Goal: Task Accomplishment & Management: Use online tool/utility

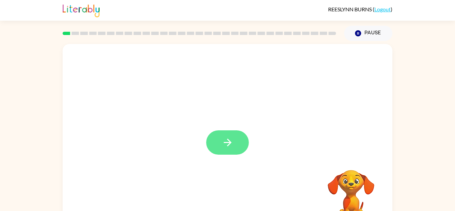
click at [215, 134] on button "button" at bounding box center [227, 142] width 43 height 24
click at [0, 181] on div "Your browser must support playing .mp4 files to use Literably. Please try using…" at bounding box center [227, 137] width 455 height 193
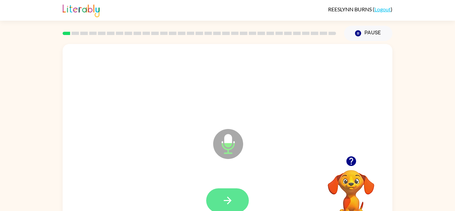
click at [221, 193] on button "button" at bounding box center [227, 200] width 43 height 24
click at [226, 192] on button "button" at bounding box center [227, 200] width 43 height 24
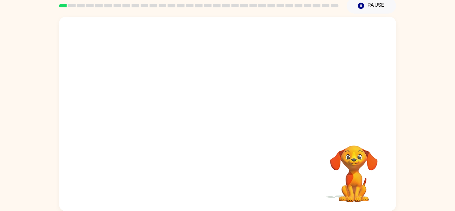
scroll to position [23, 0]
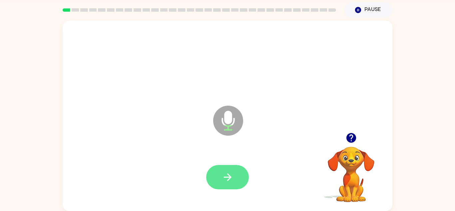
click at [214, 171] on button "button" at bounding box center [227, 177] width 43 height 24
click at [226, 172] on icon "button" at bounding box center [228, 177] width 12 height 12
click at [222, 174] on icon "button" at bounding box center [228, 177] width 12 height 12
click at [231, 170] on button "button" at bounding box center [227, 177] width 43 height 24
click at [238, 169] on button "button" at bounding box center [227, 177] width 43 height 24
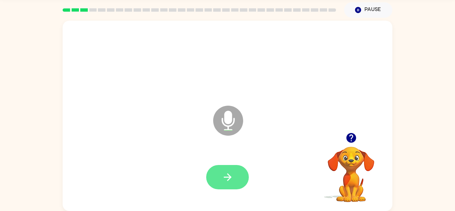
click at [220, 176] on button "button" at bounding box center [227, 177] width 43 height 24
click at [216, 180] on button "button" at bounding box center [227, 177] width 43 height 24
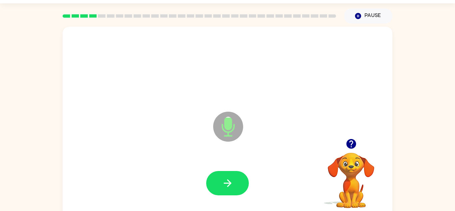
scroll to position [16, 0]
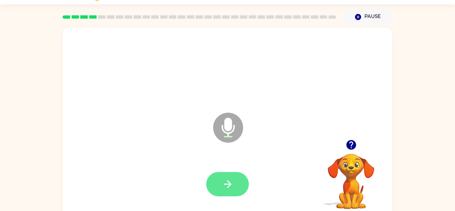
click at [220, 191] on button "button" at bounding box center [227, 184] width 43 height 24
click at [219, 175] on button "button" at bounding box center [227, 184] width 43 height 24
click at [214, 184] on button "button" at bounding box center [227, 184] width 43 height 24
click at [224, 178] on icon "button" at bounding box center [228, 184] width 12 height 12
click at [222, 176] on button "button" at bounding box center [227, 184] width 43 height 24
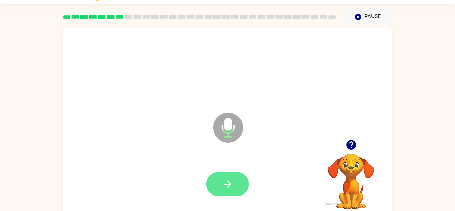
click at [225, 186] on icon "button" at bounding box center [228, 184] width 12 height 12
click at [214, 181] on button "button" at bounding box center [227, 184] width 43 height 24
click at [225, 184] on icon "button" at bounding box center [228, 184] width 8 height 8
click at [229, 181] on icon "button" at bounding box center [228, 184] width 12 height 12
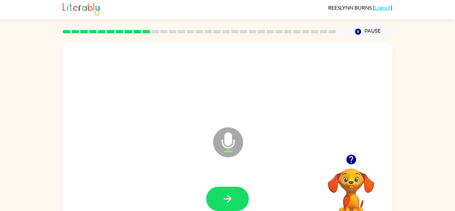
scroll to position [0, 0]
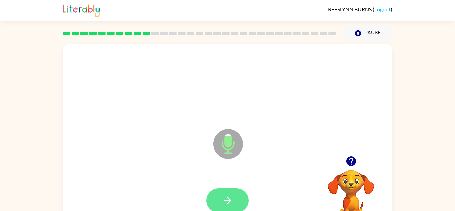
click at [221, 194] on button "button" at bounding box center [227, 200] width 43 height 24
click at [214, 197] on button "button" at bounding box center [227, 200] width 43 height 24
click at [227, 200] on icon "button" at bounding box center [228, 201] width 8 height 8
click at [225, 195] on icon "button" at bounding box center [228, 201] width 12 height 12
click at [230, 195] on icon "button" at bounding box center [228, 201] width 12 height 12
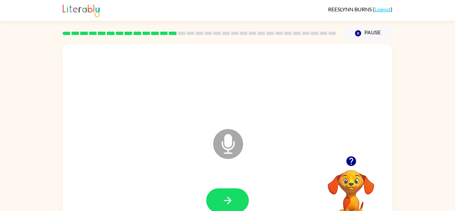
click at [354, 160] on icon "button" at bounding box center [351, 161] width 10 height 10
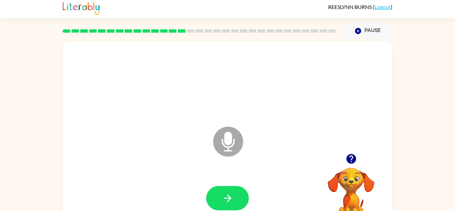
scroll to position [11, 0]
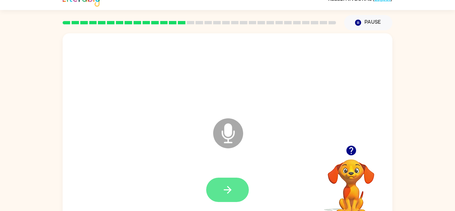
click at [224, 187] on icon "button" at bounding box center [228, 190] width 12 height 12
click at [223, 185] on icon "button" at bounding box center [228, 190] width 12 height 12
click at [217, 191] on button "button" at bounding box center [227, 190] width 43 height 24
click at [230, 193] on icon "button" at bounding box center [228, 190] width 12 height 12
click at [353, 144] on button "button" at bounding box center [351, 150] width 17 height 17
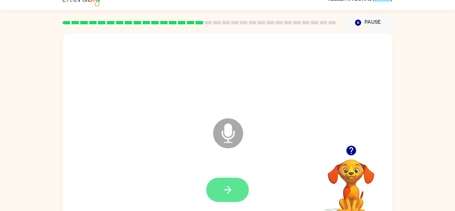
click at [222, 184] on icon "button" at bounding box center [228, 190] width 12 height 12
click at [227, 185] on icon "button" at bounding box center [228, 190] width 12 height 12
click at [223, 185] on icon "button" at bounding box center [228, 190] width 12 height 12
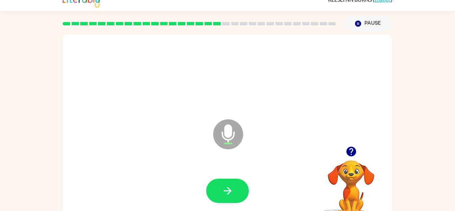
scroll to position [7, 0]
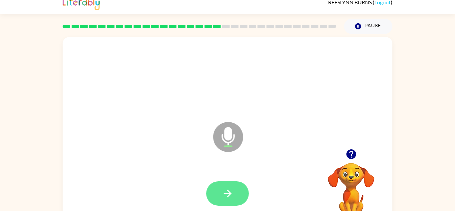
click at [241, 199] on button "button" at bounding box center [227, 193] width 43 height 24
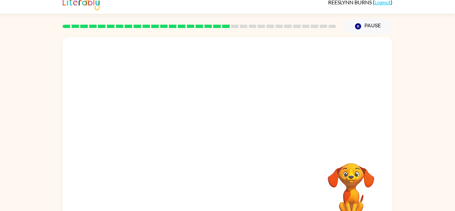
scroll to position [23, 0]
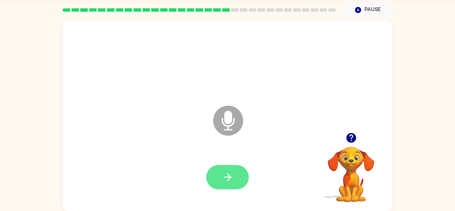
click at [230, 177] on icon "button" at bounding box center [228, 177] width 8 height 8
click at [228, 176] on icon "button" at bounding box center [228, 177] width 12 height 12
click at [231, 177] on icon "button" at bounding box center [228, 177] width 8 height 8
click at [223, 174] on icon "button" at bounding box center [228, 177] width 12 height 12
click at [232, 172] on icon "button" at bounding box center [228, 177] width 12 height 12
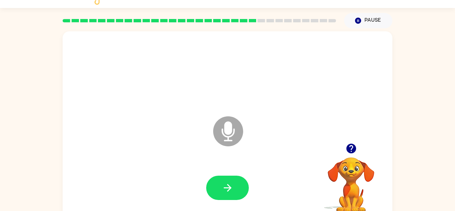
scroll to position [10, 0]
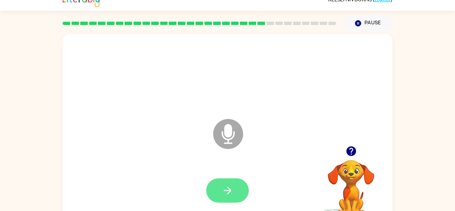
click at [221, 185] on button "button" at bounding box center [227, 190] width 43 height 24
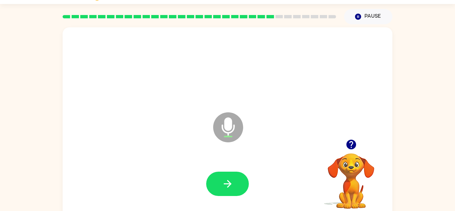
scroll to position [16, 0]
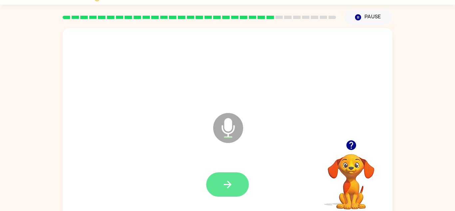
click at [227, 182] on icon "button" at bounding box center [228, 185] width 12 height 12
click at [212, 184] on button "button" at bounding box center [227, 184] width 43 height 24
click at [227, 181] on icon "button" at bounding box center [228, 185] width 8 height 8
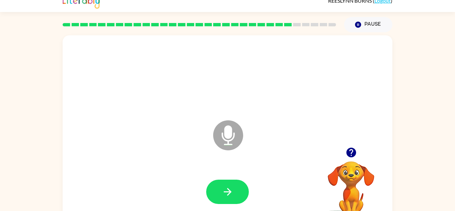
scroll to position [0, 0]
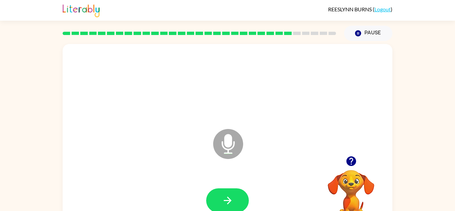
click at [222, 182] on div at bounding box center [227, 200] width 317 height 55
click at [218, 205] on button "button" at bounding box center [227, 200] width 43 height 24
click at [220, 194] on button "button" at bounding box center [227, 200] width 43 height 24
click at [220, 199] on button "button" at bounding box center [227, 200] width 43 height 24
click at [356, 165] on icon "button" at bounding box center [352, 161] width 12 height 12
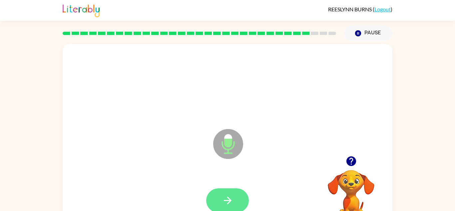
click at [225, 205] on icon "button" at bounding box center [228, 201] width 12 height 12
click at [240, 196] on button "button" at bounding box center [227, 200] width 43 height 24
click at [225, 201] on icon "button" at bounding box center [228, 201] width 12 height 12
click at [221, 197] on button "button" at bounding box center [227, 200] width 43 height 24
click at [225, 197] on icon "button" at bounding box center [228, 201] width 12 height 12
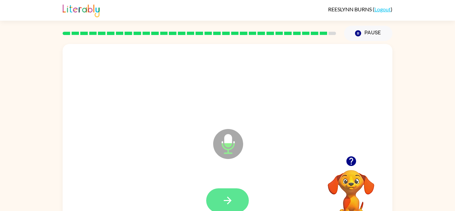
click at [225, 200] on icon "button" at bounding box center [228, 201] width 8 height 8
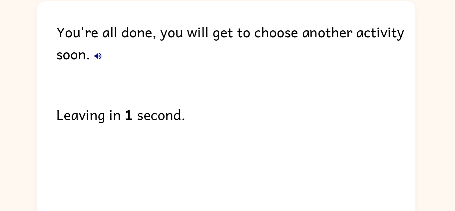
scroll to position [3, 0]
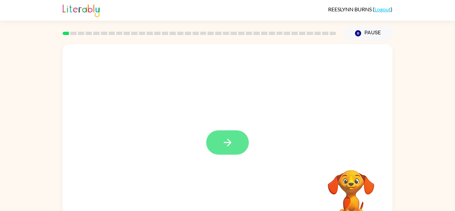
click at [238, 143] on button "button" at bounding box center [227, 142] width 43 height 24
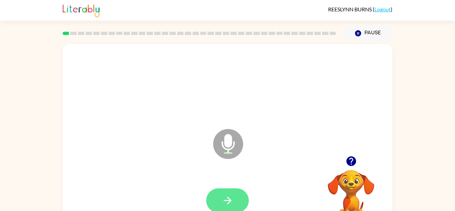
click at [224, 193] on button "button" at bounding box center [227, 200] width 43 height 24
click at [222, 191] on button "button" at bounding box center [227, 200] width 43 height 24
click at [227, 195] on icon "button" at bounding box center [228, 201] width 12 height 12
click at [229, 194] on button "button" at bounding box center [227, 200] width 43 height 24
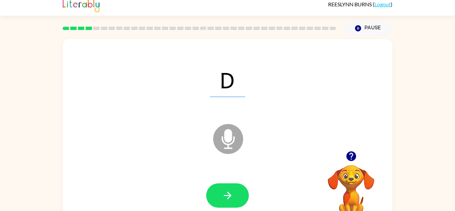
scroll to position [5, 0]
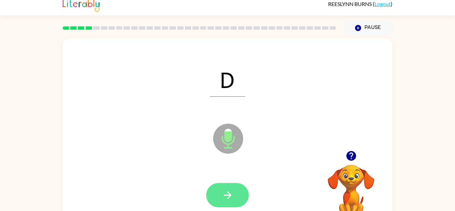
click at [233, 188] on button "button" at bounding box center [227, 195] width 43 height 24
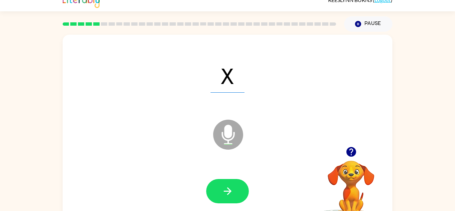
scroll to position [16, 0]
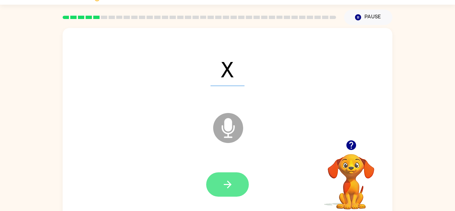
click at [226, 191] on button "button" at bounding box center [227, 184] width 43 height 24
click at [225, 175] on button "button" at bounding box center [227, 184] width 43 height 24
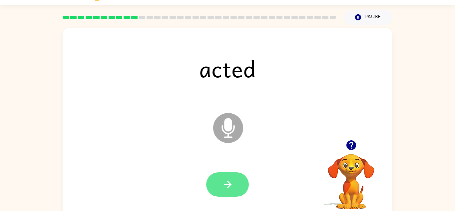
click at [225, 189] on icon "button" at bounding box center [228, 185] width 12 height 12
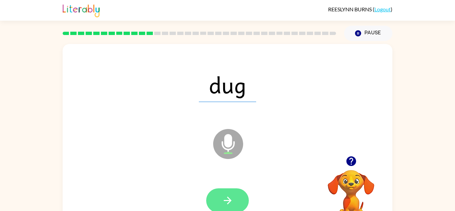
click at [221, 198] on button "button" at bounding box center [227, 200] width 43 height 24
click at [234, 198] on button "button" at bounding box center [227, 200] width 43 height 24
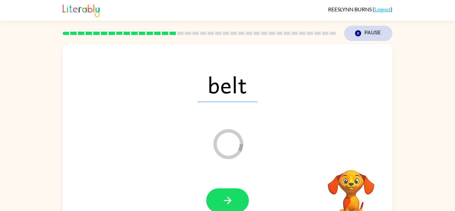
click at [366, 34] on button "Pause Pause" at bounding box center [368, 33] width 48 height 15
